Goal: Task Accomplishment & Management: Manage account settings

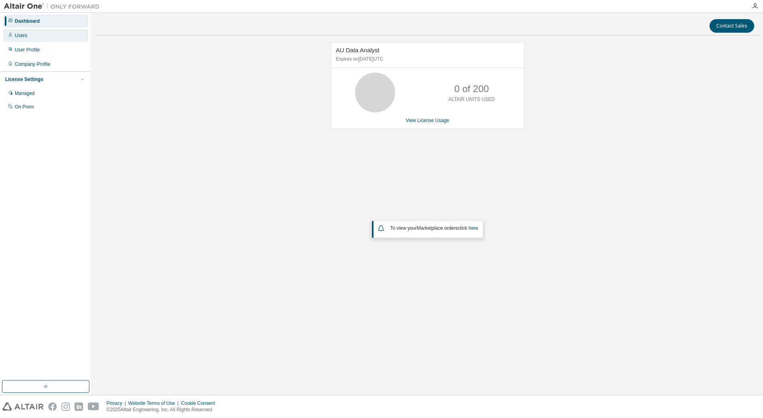
click at [25, 40] on div "Users" at bounding box center [45, 35] width 85 height 13
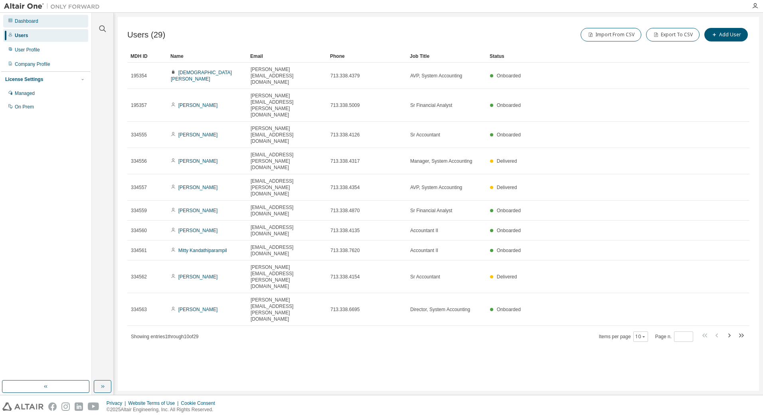
click at [41, 22] on div "Dashboard" at bounding box center [45, 21] width 85 height 13
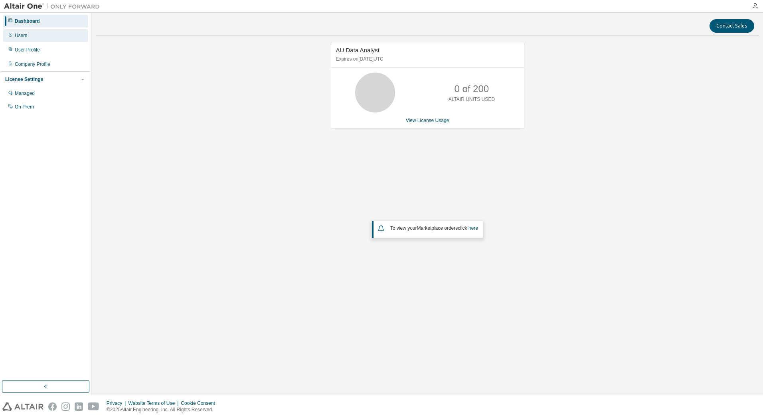
click at [24, 34] on div "Users" at bounding box center [21, 35] width 12 height 6
click at [28, 36] on div "Users" at bounding box center [45, 35] width 85 height 13
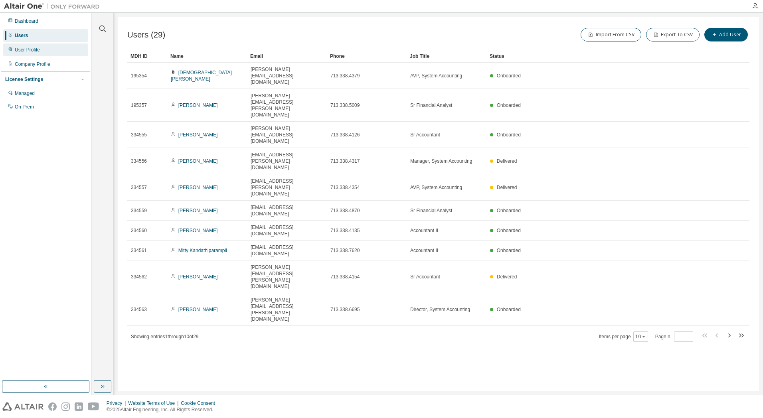
click at [34, 50] on div "User Profile" at bounding box center [27, 50] width 25 height 6
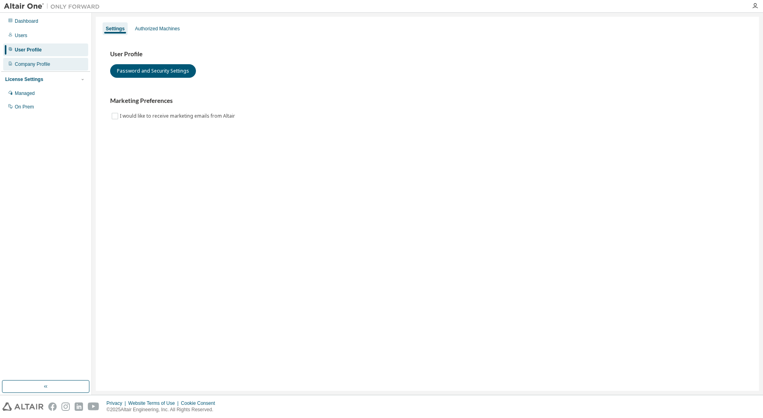
click at [37, 64] on div "Company Profile" at bounding box center [33, 64] width 36 height 6
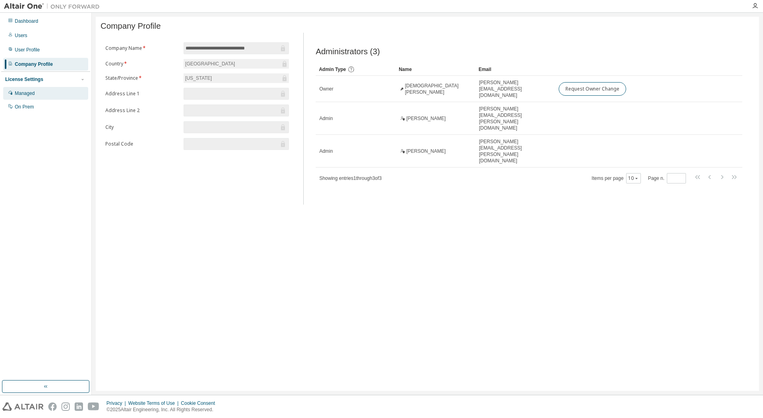
click at [21, 93] on div "Managed" at bounding box center [25, 93] width 20 height 6
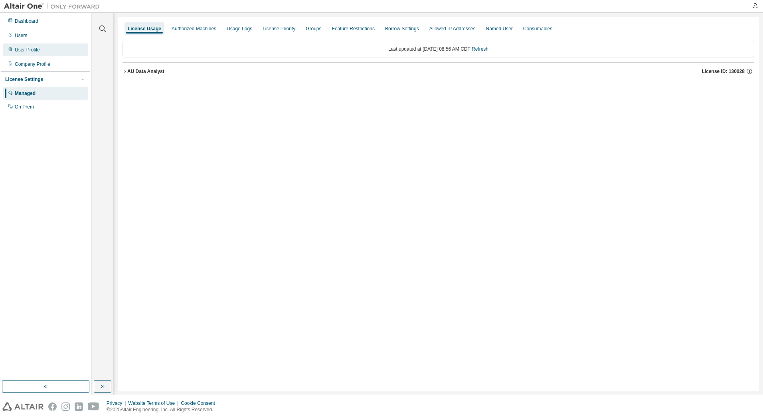
click at [26, 48] on div "User Profile" at bounding box center [27, 50] width 25 height 6
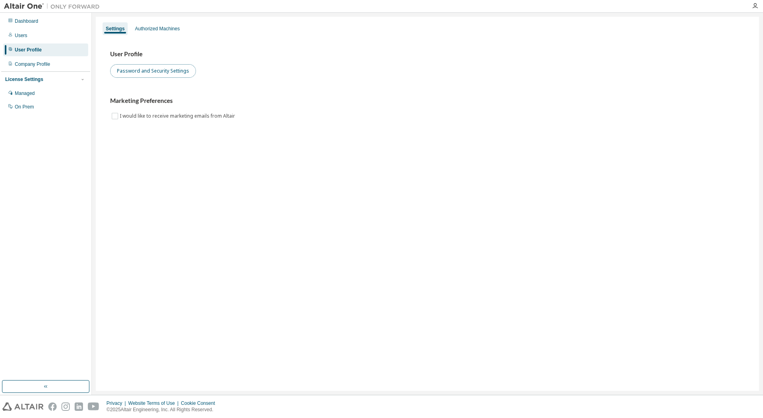
click at [142, 71] on button "Password and Security Settings" at bounding box center [153, 71] width 86 height 14
